Goal: Transaction & Acquisition: Book appointment/travel/reservation

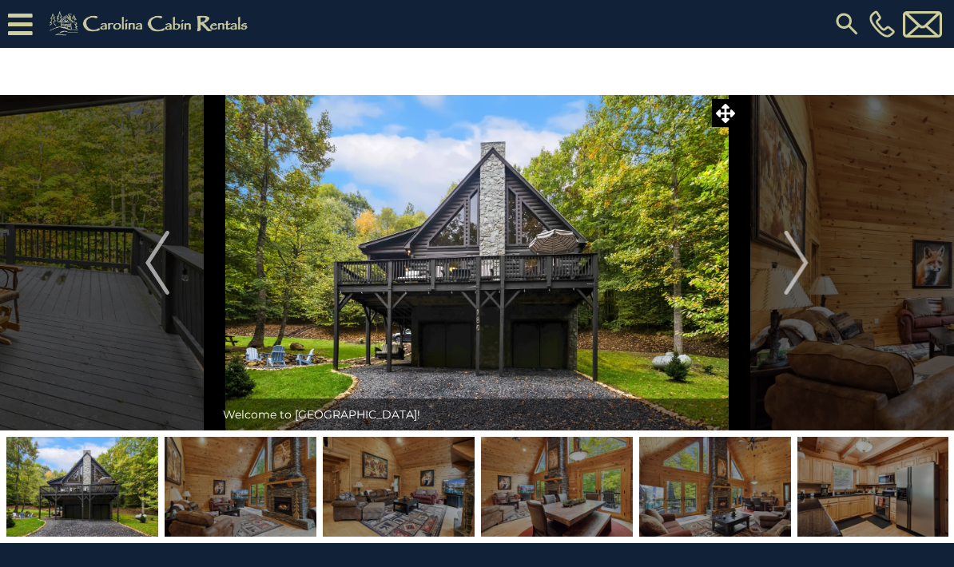
click at [426, 454] on img at bounding box center [399, 487] width 152 height 100
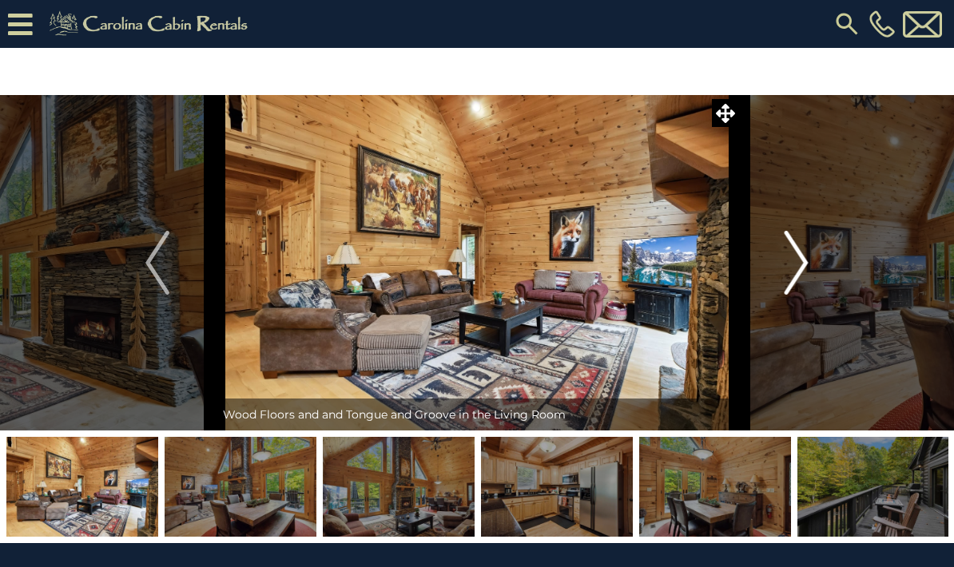
click at [789, 270] on img "Next" at bounding box center [797, 263] width 24 height 64
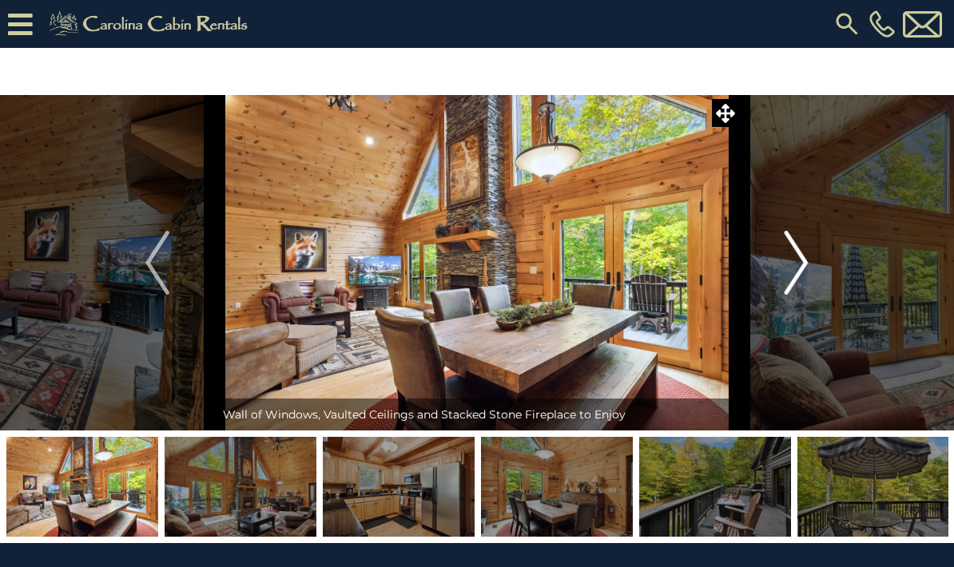
click at [789, 270] on img "Next" at bounding box center [797, 263] width 24 height 64
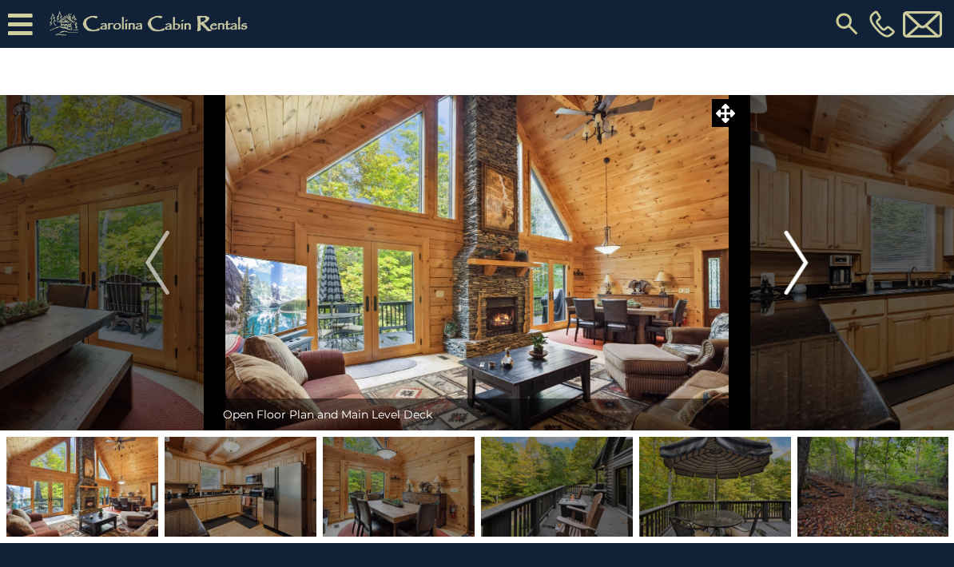
click at [789, 270] on img "Next" at bounding box center [797, 263] width 24 height 64
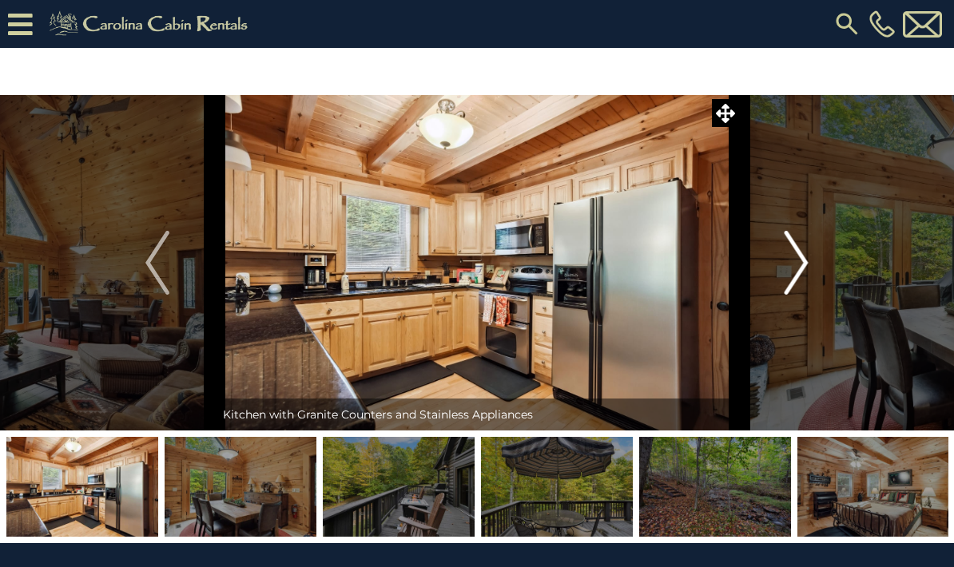
click at [789, 270] on img "Next" at bounding box center [797, 263] width 24 height 64
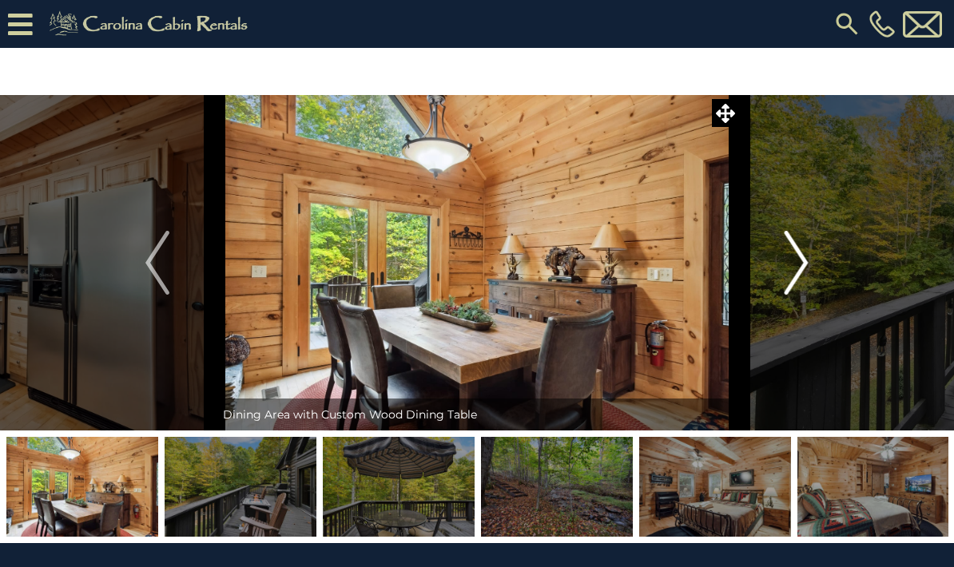
click at [789, 270] on img "Next" at bounding box center [797, 263] width 24 height 64
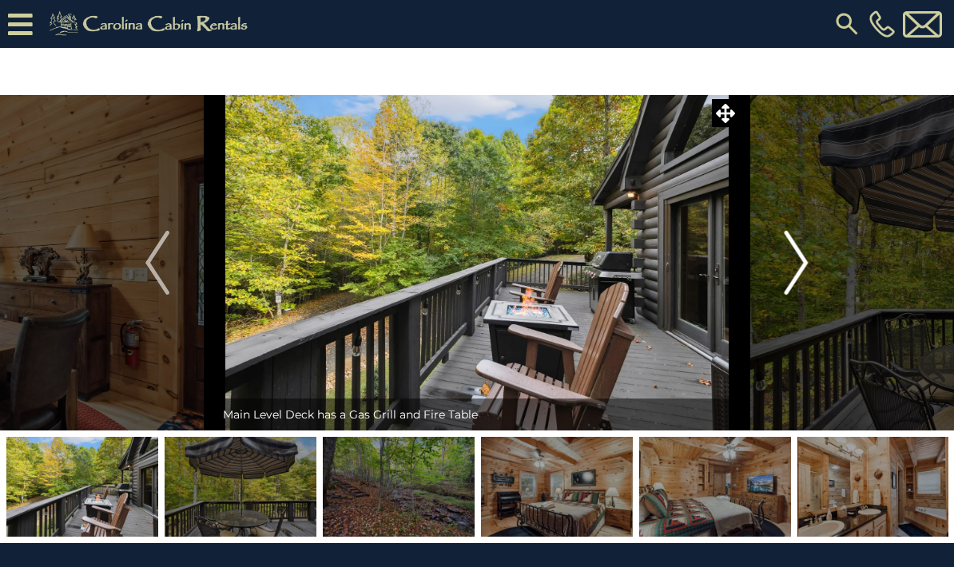
click at [789, 270] on img "Next" at bounding box center [797, 263] width 24 height 64
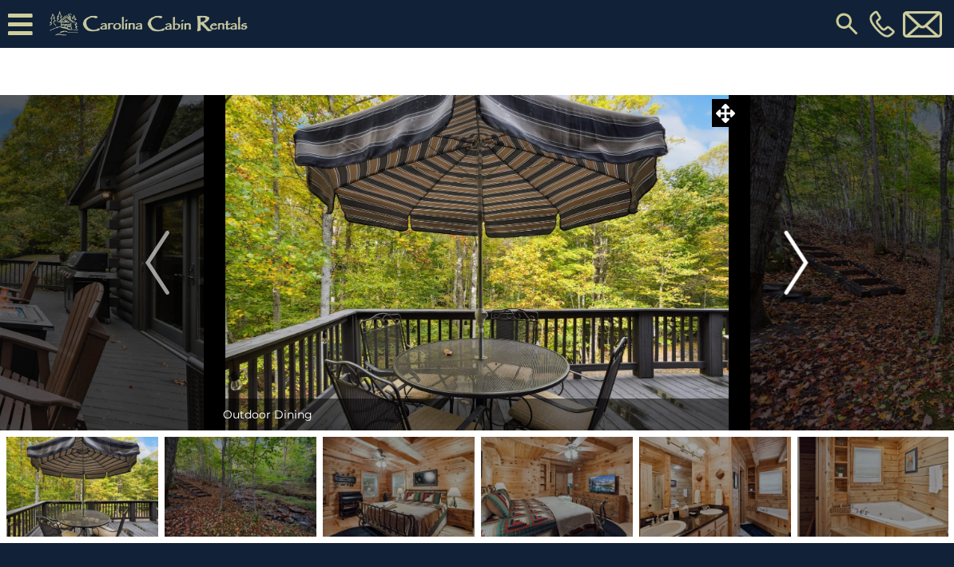
click at [789, 270] on img "Next" at bounding box center [797, 263] width 24 height 64
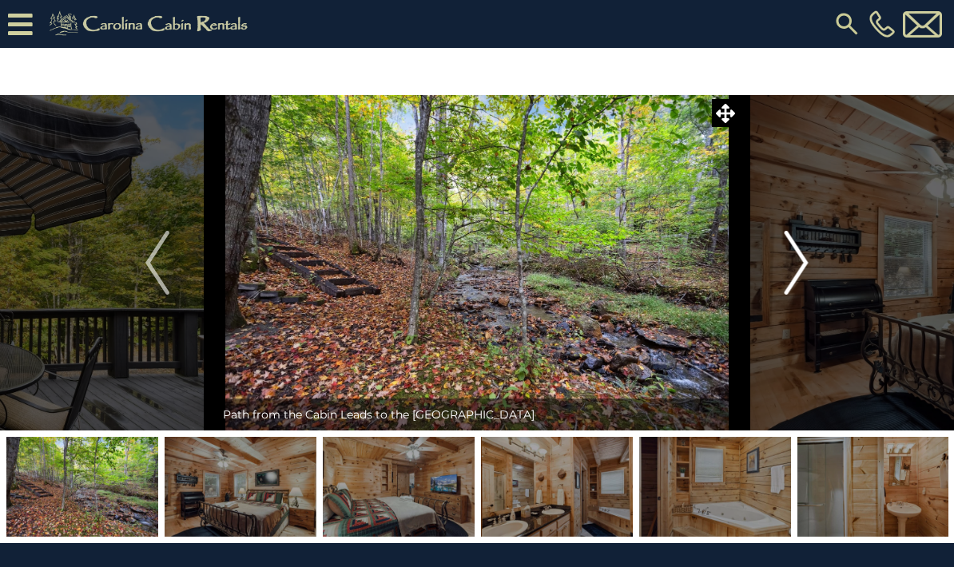
click at [789, 270] on img "Next" at bounding box center [797, 263] width 24 height 64
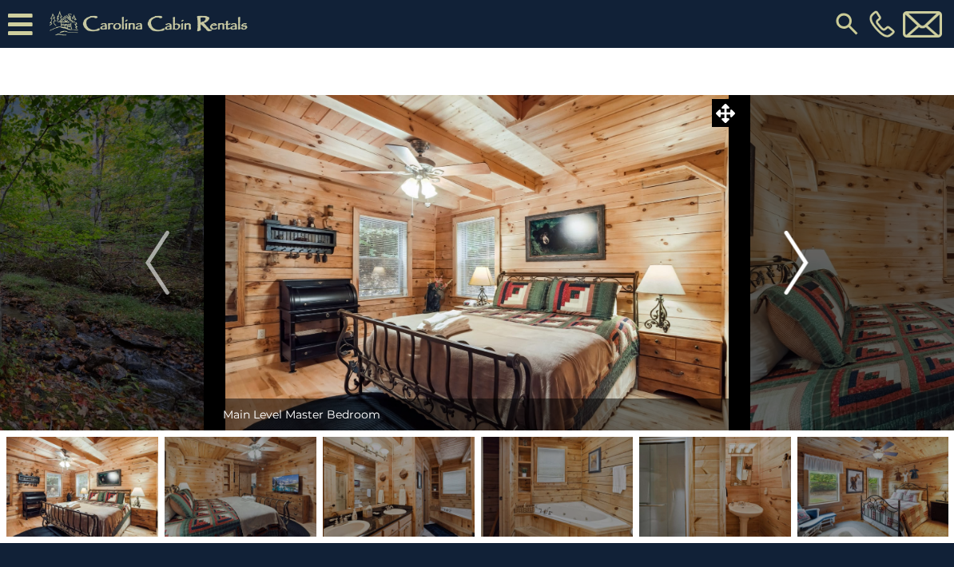
click at [789, 270] on img "Next" at bounding box center [797, 263] width 24 height 64
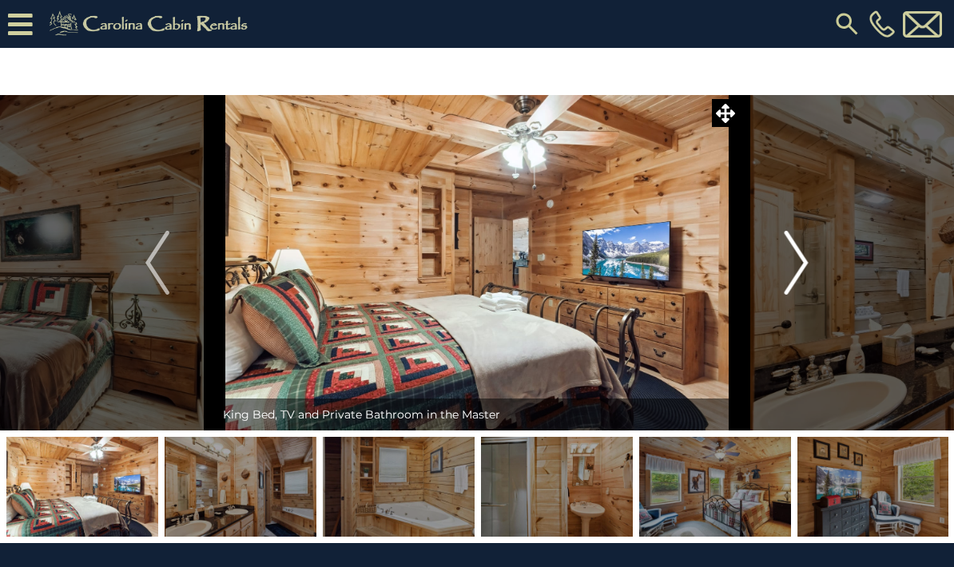
click at [789, 270] on img "Next" at bounding box center [797, 263] width 24 height 64
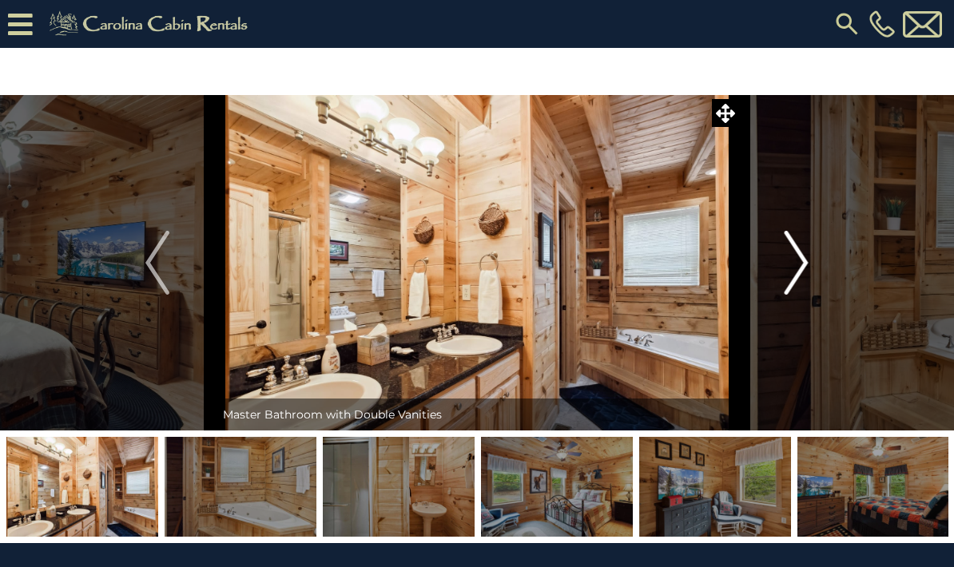
click at [789, 270] on img "Next" at bounding box center [797, 263] width 24 height 64
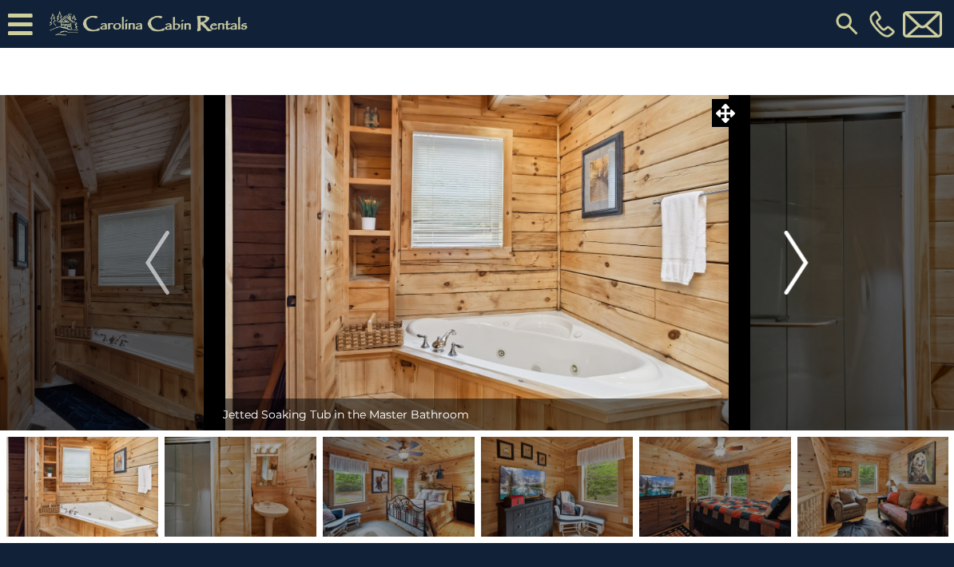
click at [789, 270] on img "Next" at bounding box center [797, 263] width 24 height 64
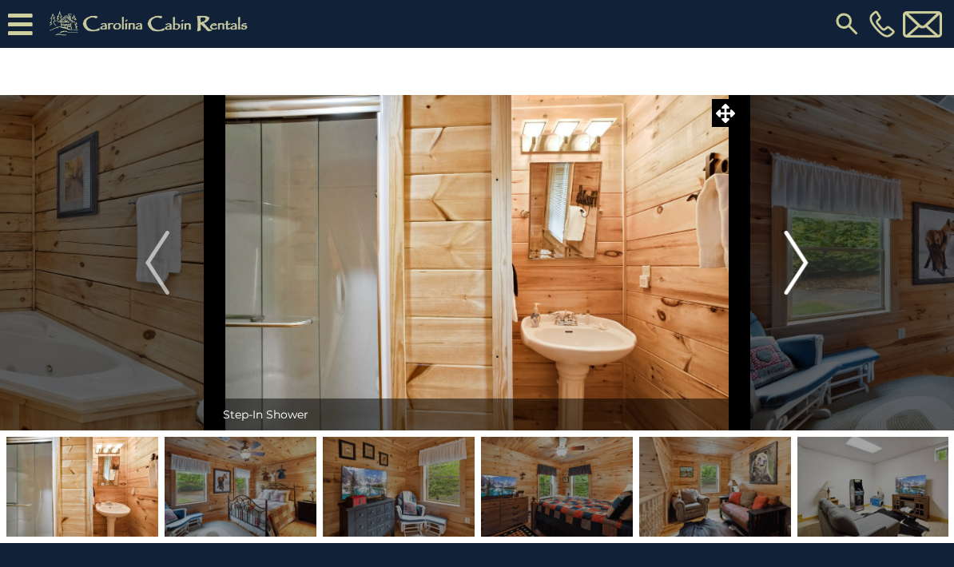
click at [789, 270] on img "Next" at bounding box center [797, 263] width 24 height 64
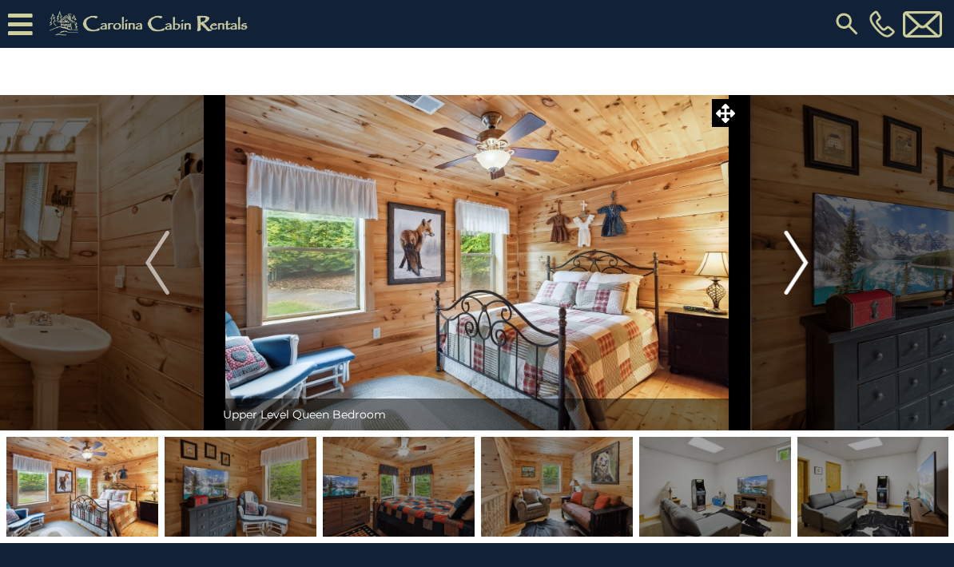
click at [789, 270] on img "Next" at bounding box center [797, 263] width 24 height 64
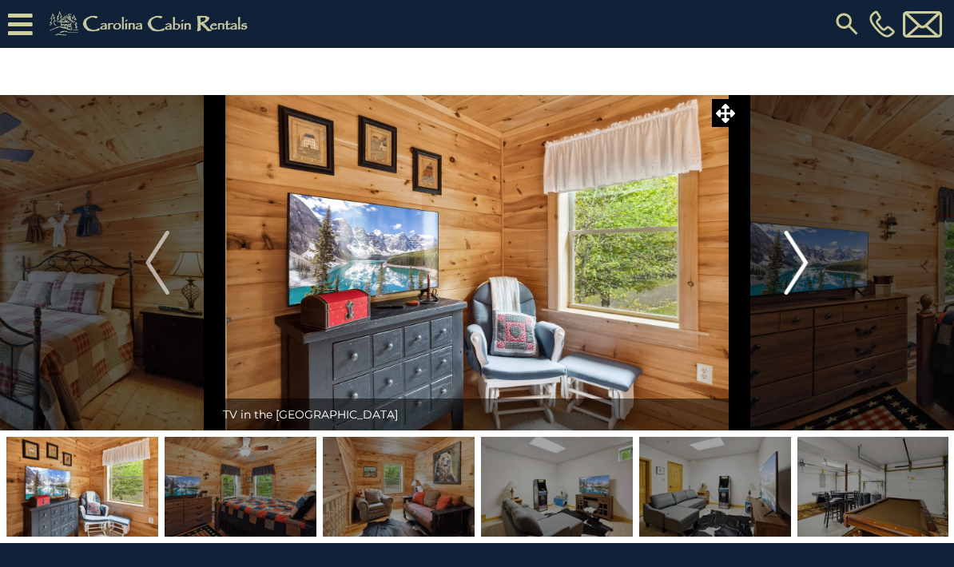
click at [789, 270] on img "Next" at bounding box center [797, 263] width 24 height 64
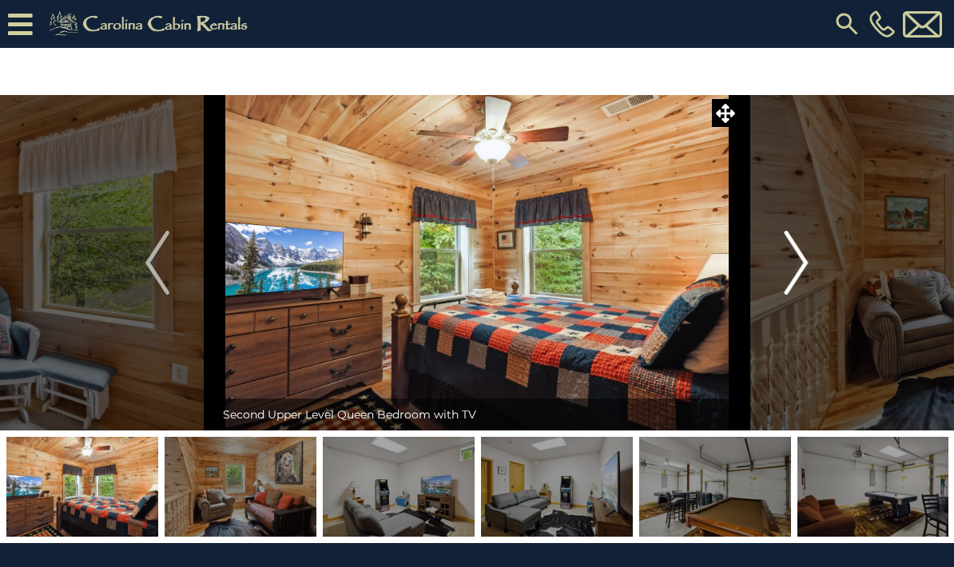
click at [789, 270] on img "Next" at bounding box center [797, 263] width 24 height 64
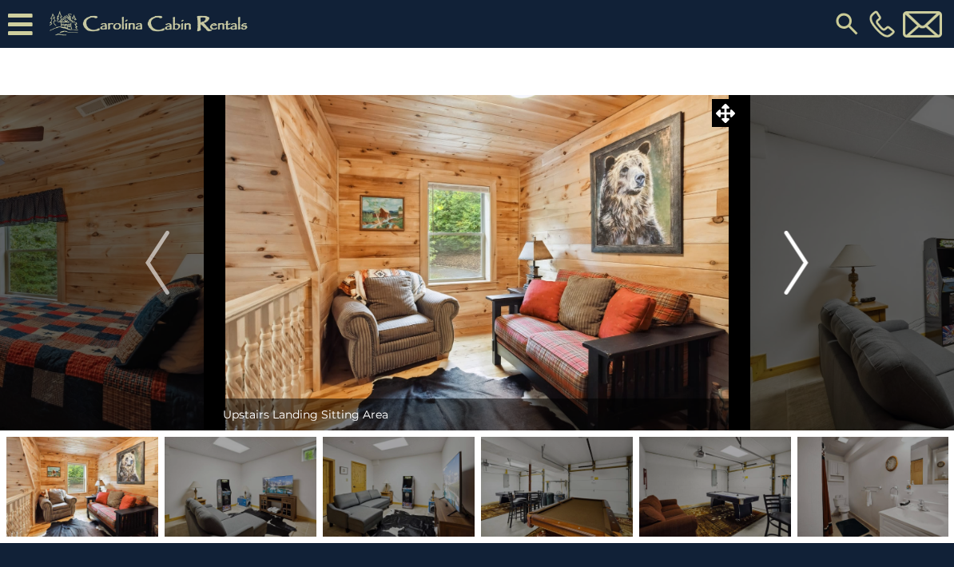
click at [789, 270] on img "Next" at bounding box center [797, 263] width 24 height 64
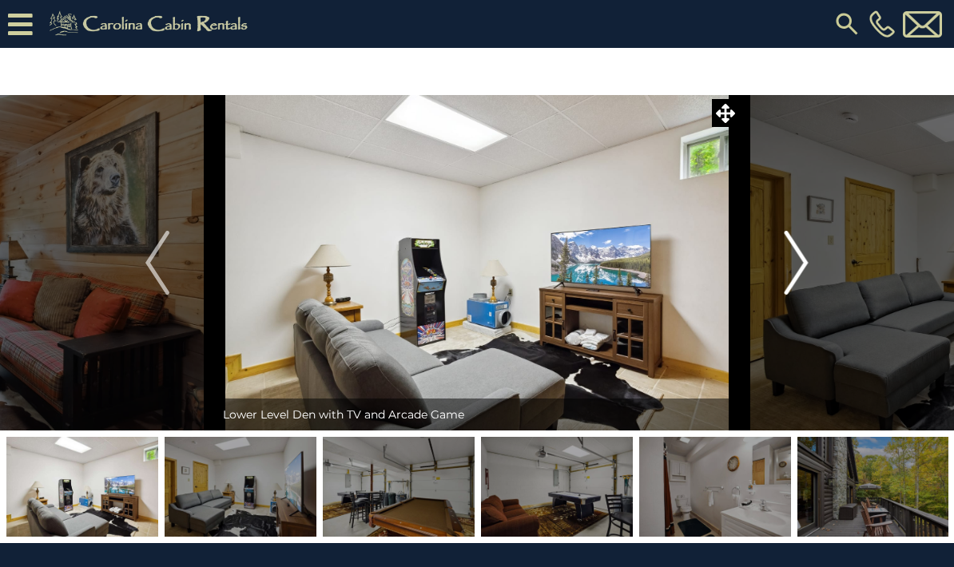
click at [789, 270] on img "Next" at bounding box center [797, 263] width 24 height 64
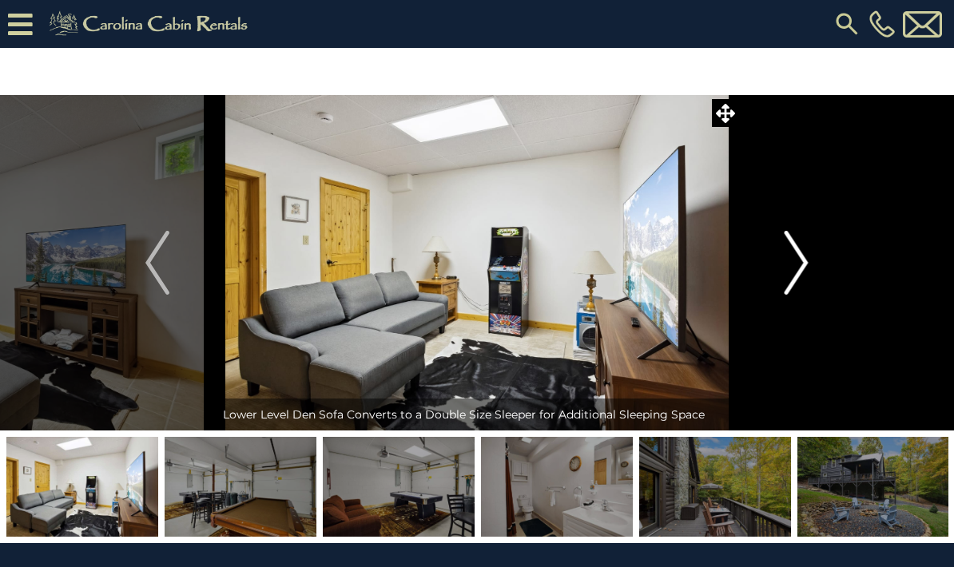
click at [789, 270] on img "Next" at bounding box center [797, 263] width 24 height 64
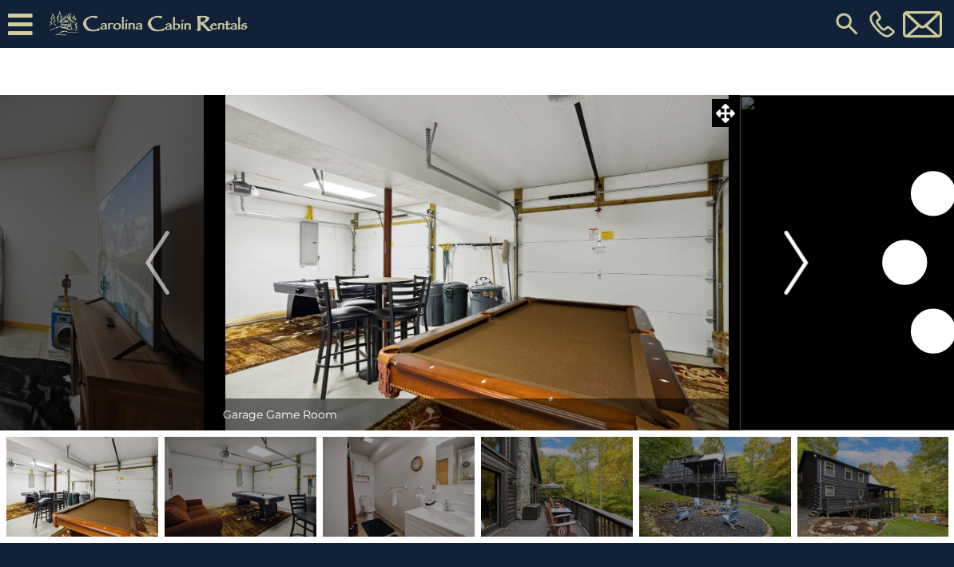
click at [789, 270] on img "Next" at bounding box center [797, 263] width 24 height 64
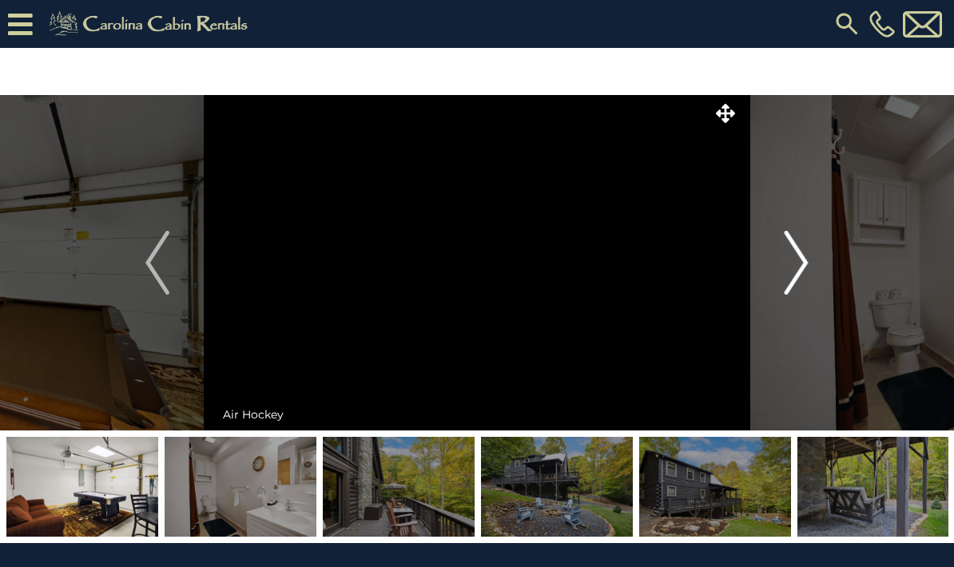
click at [789, 270] on img "Next" at bounding box center [797, 263] width 24 height 64
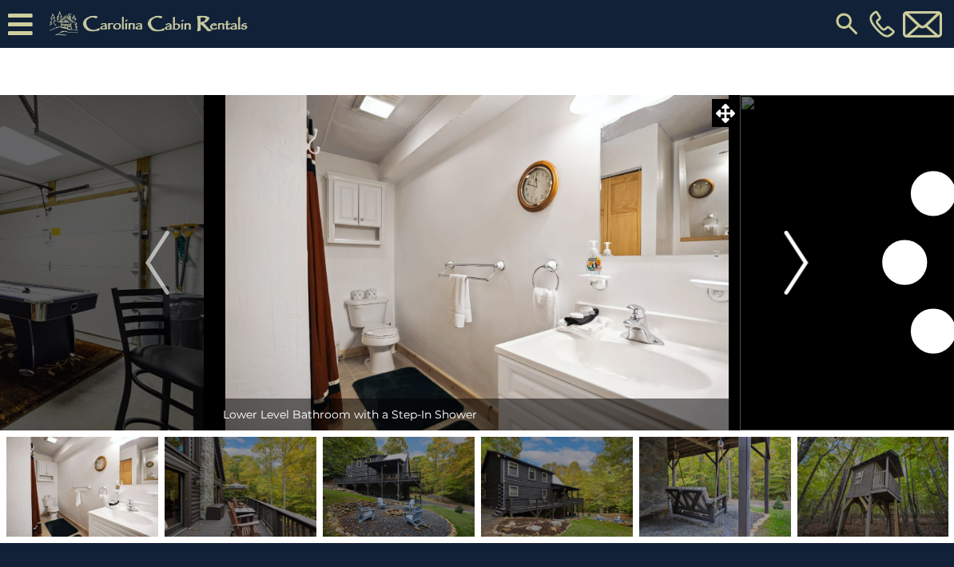
click at [789, 270] on img "Next" at bounding box center [797, 263] width 24 height 64
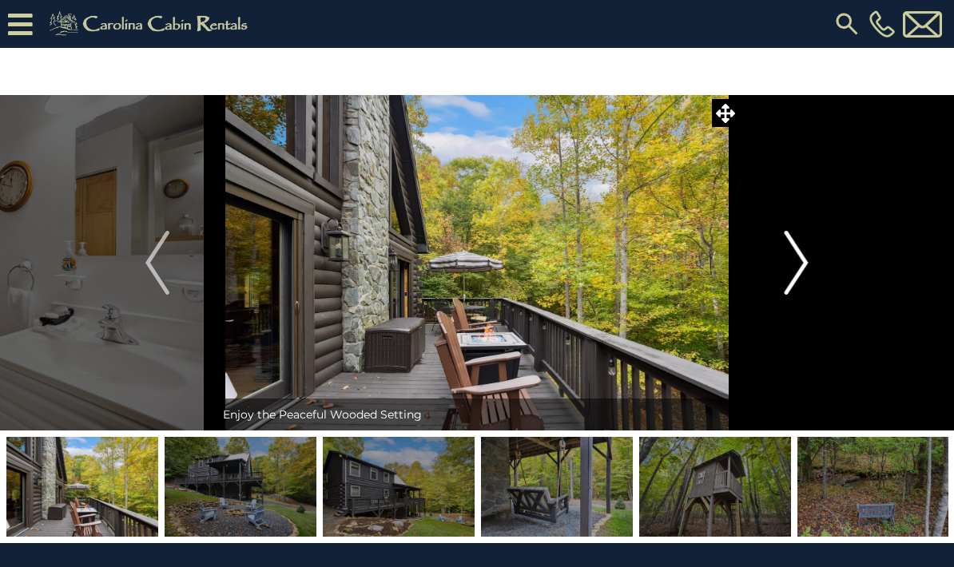
click at [789, 270] on img "Next" at bounding box center [797, 263] width 24 height 64
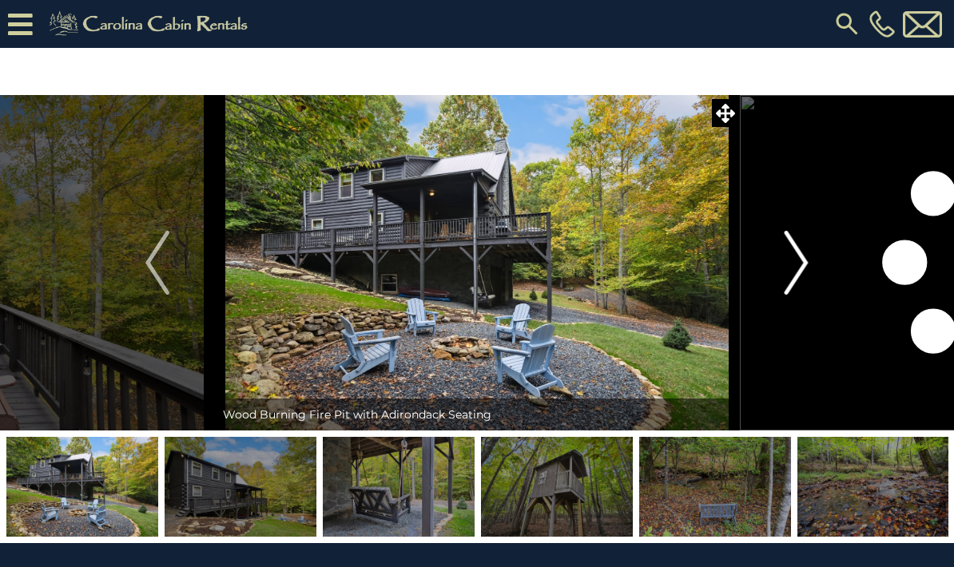
click at [789, 270] on img "Next" at bounding box center [797, 263] width 24 height 64
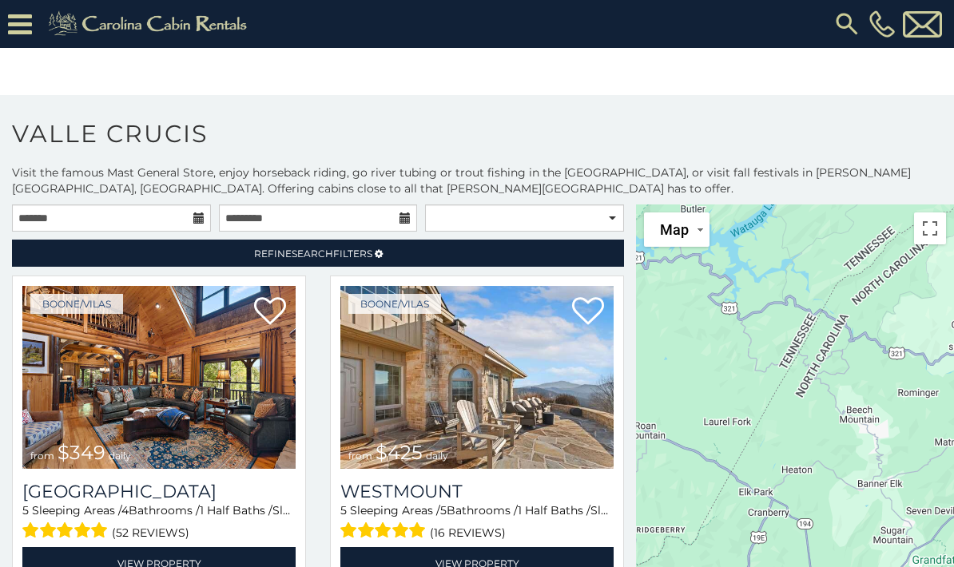
click at [193, 219] on icon at bounding box center [198, 218] width 11 height 11
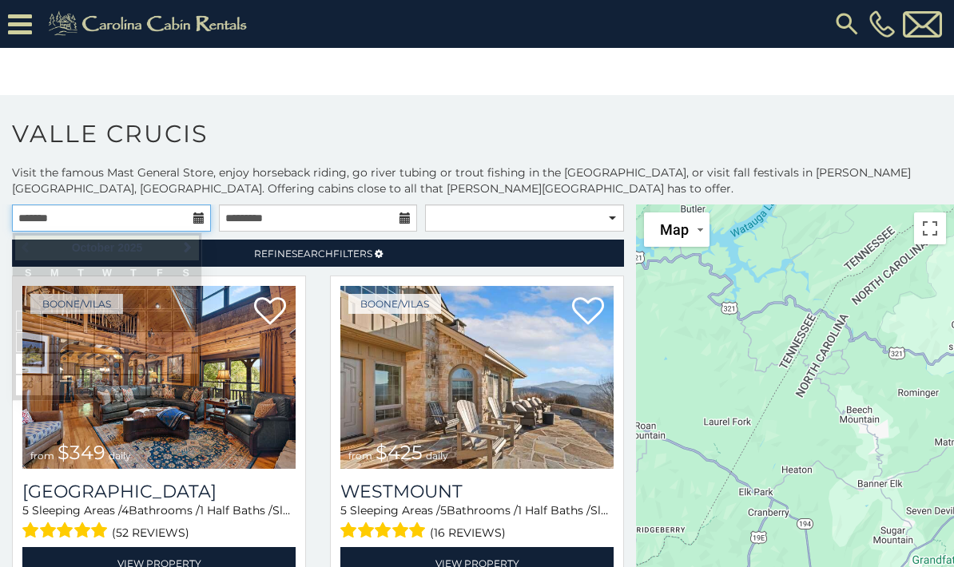
click at [151, 221] on input "text" at bounding box center [111, 218] width 199 height 27
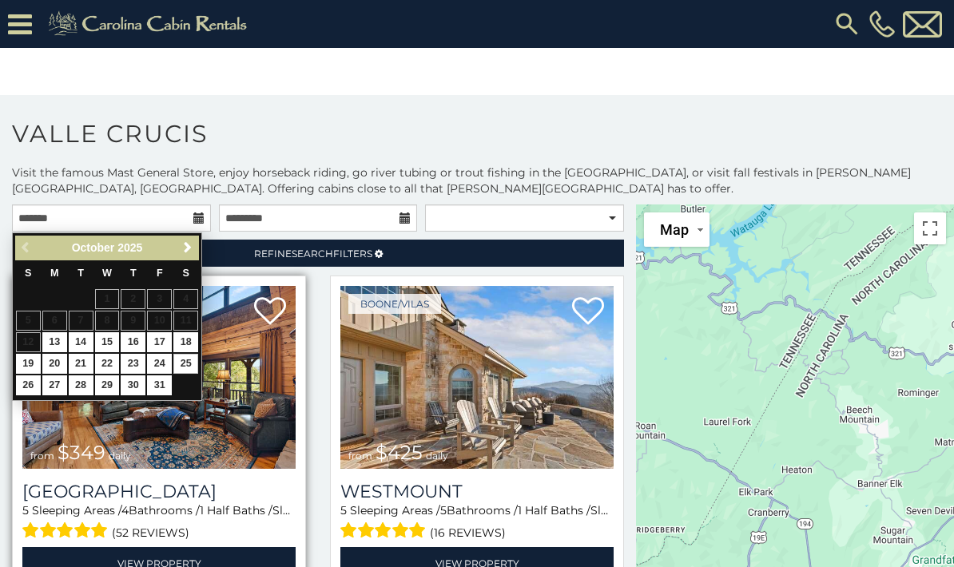
click at [186, 360] on link "25" at bounding box center [185, 364] width 25 height 20
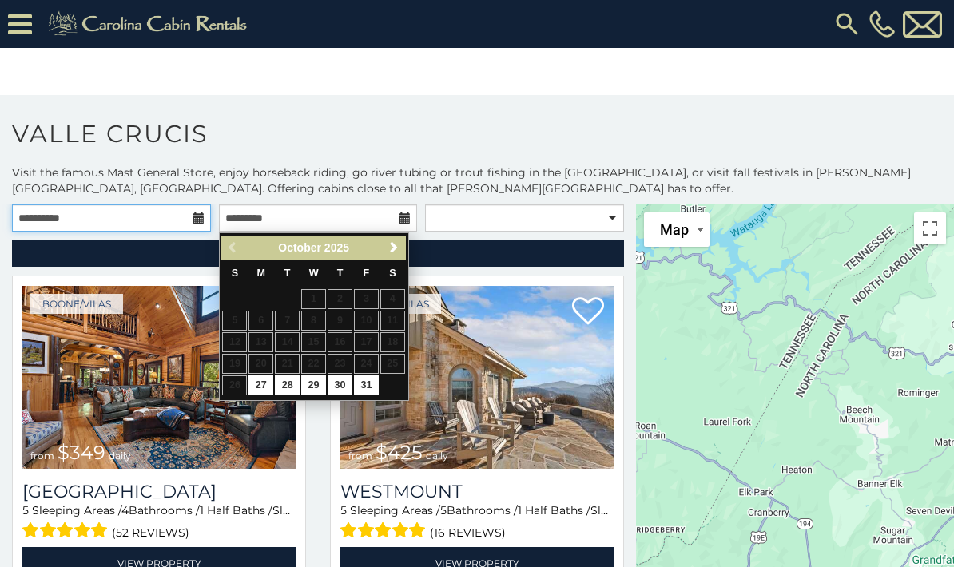
click at [140, 220] on input "**********" at bounding box center [111, 218] width 199 height 27
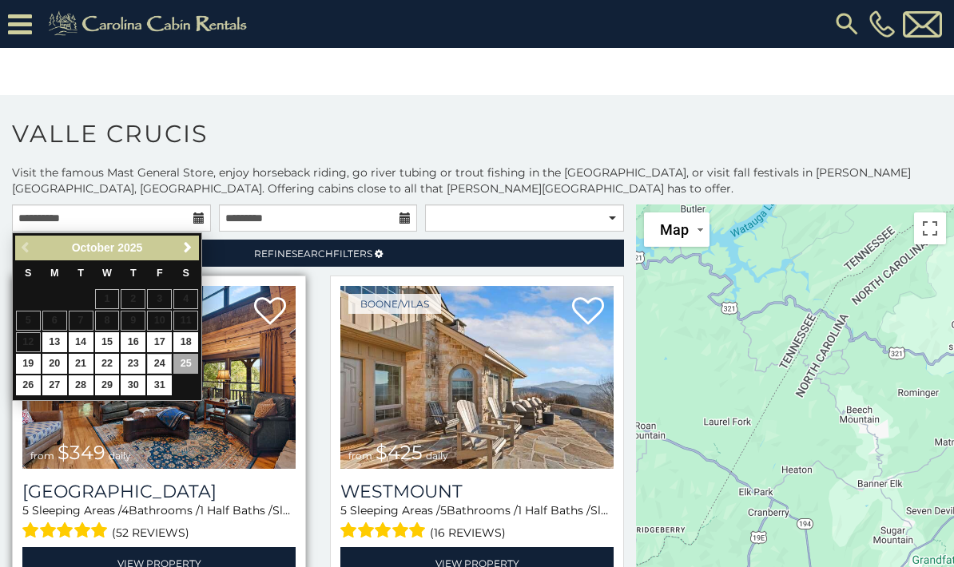
click at [158, 356] on link "24" at bounding box center [159, 364] width 25 height 20
type input "**********"
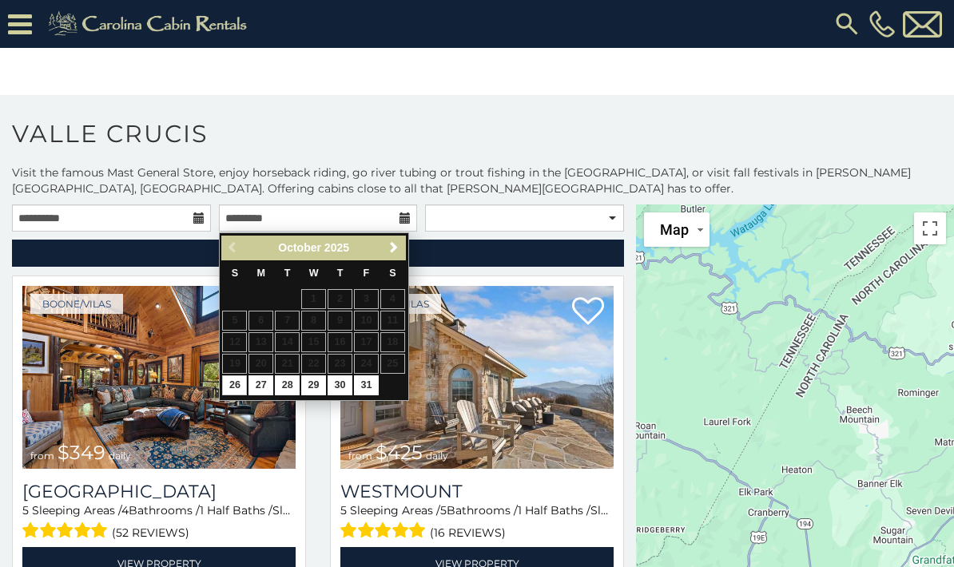
click at [228, 383] on link "26" at bounding box center [234, 386] width 25 height 20
type input "**********"
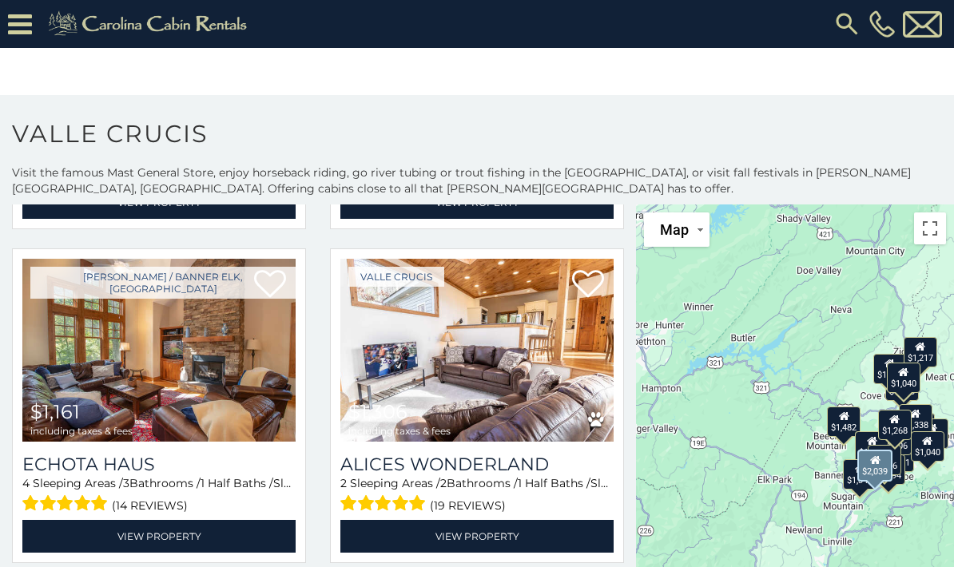
scroll to position [1088, 0]
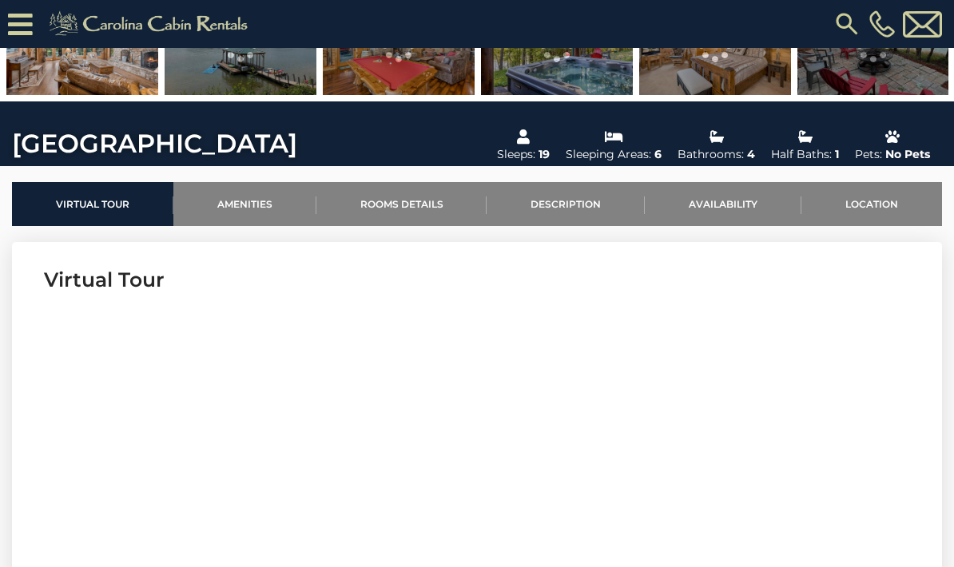
scroll to position [400, 0]
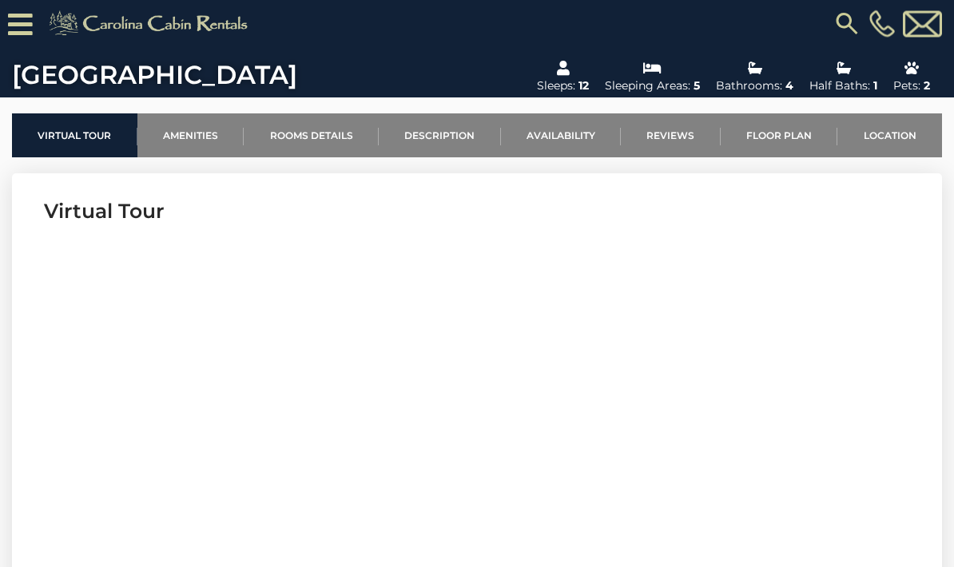
scroll to position [463, 0]
